Goal: Navigation & Orientation: Find specific page/section

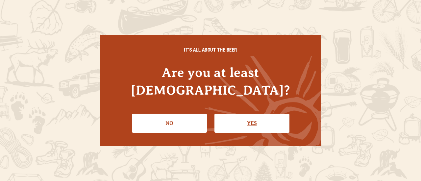
click at [245, 119] on link "Yes" at bounding box center [251, 123] width 75 height 19
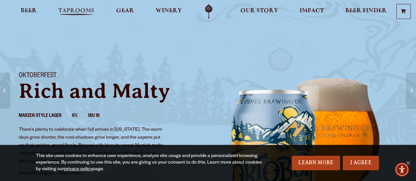
click at [79, 8] on span "Taprooms" at bounding box center [76, 10] width 36 height 5
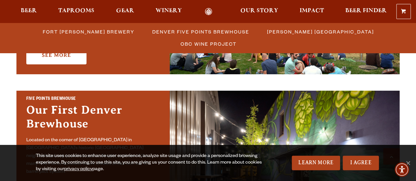
scroll to position [267, 0]
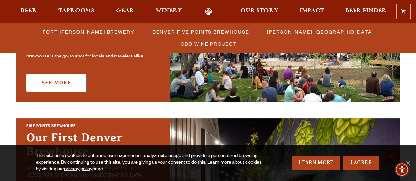
click at [93, 33] on li "Fort [PERSON_NAME] Brewery" at bounding box center [89, 32] width 110 height 12
click at [69, 27] on span "Fort [PERSON_NAME] Brewery" at bounding box center [89, 32] width 92 height 10
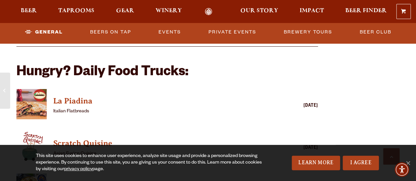
scroll to position [555, 0]
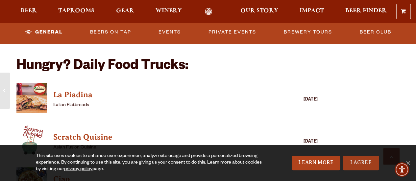
click at [370, 168] on link "I Agree" at bounding box center [361, 163] width 36 height 14
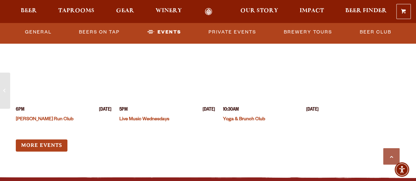
scroll to position [1581, 0]
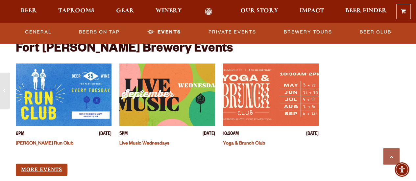
click at [33, 164] on link "More Events" at bounding box center [42, 170] width 52 height 12
